Goal: Transaction & Acquisition: Book appointment/travel/reservation

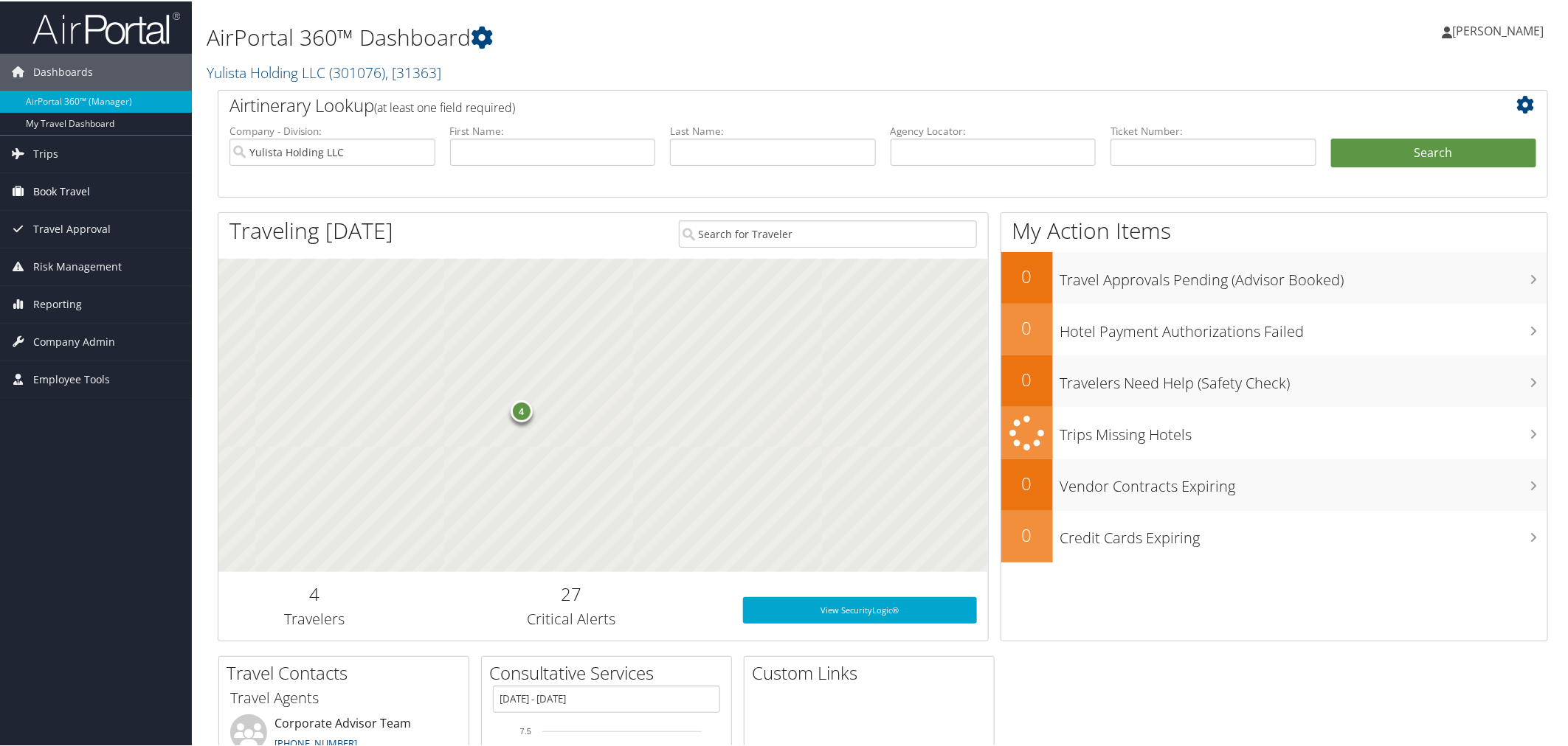
click at [65, 194] on span "Book Travel" at bounding box center [62, 190] width 57 height 37
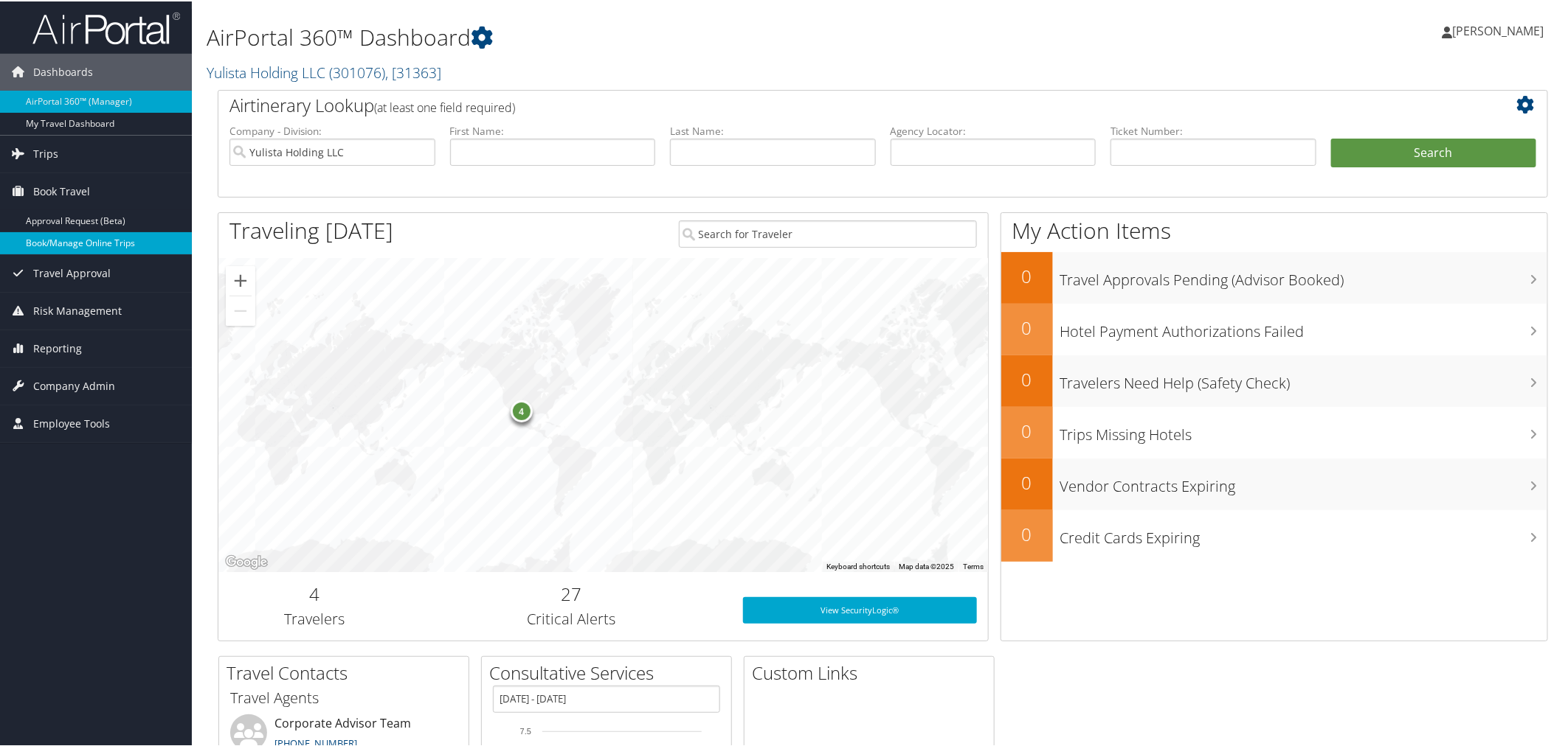
click at [74, 248] on link "Book/Manage Online Trips" at bounding box center [95, 241] width 191 height 23
